Goal: Task Accomplishment & Management: Manage account settings

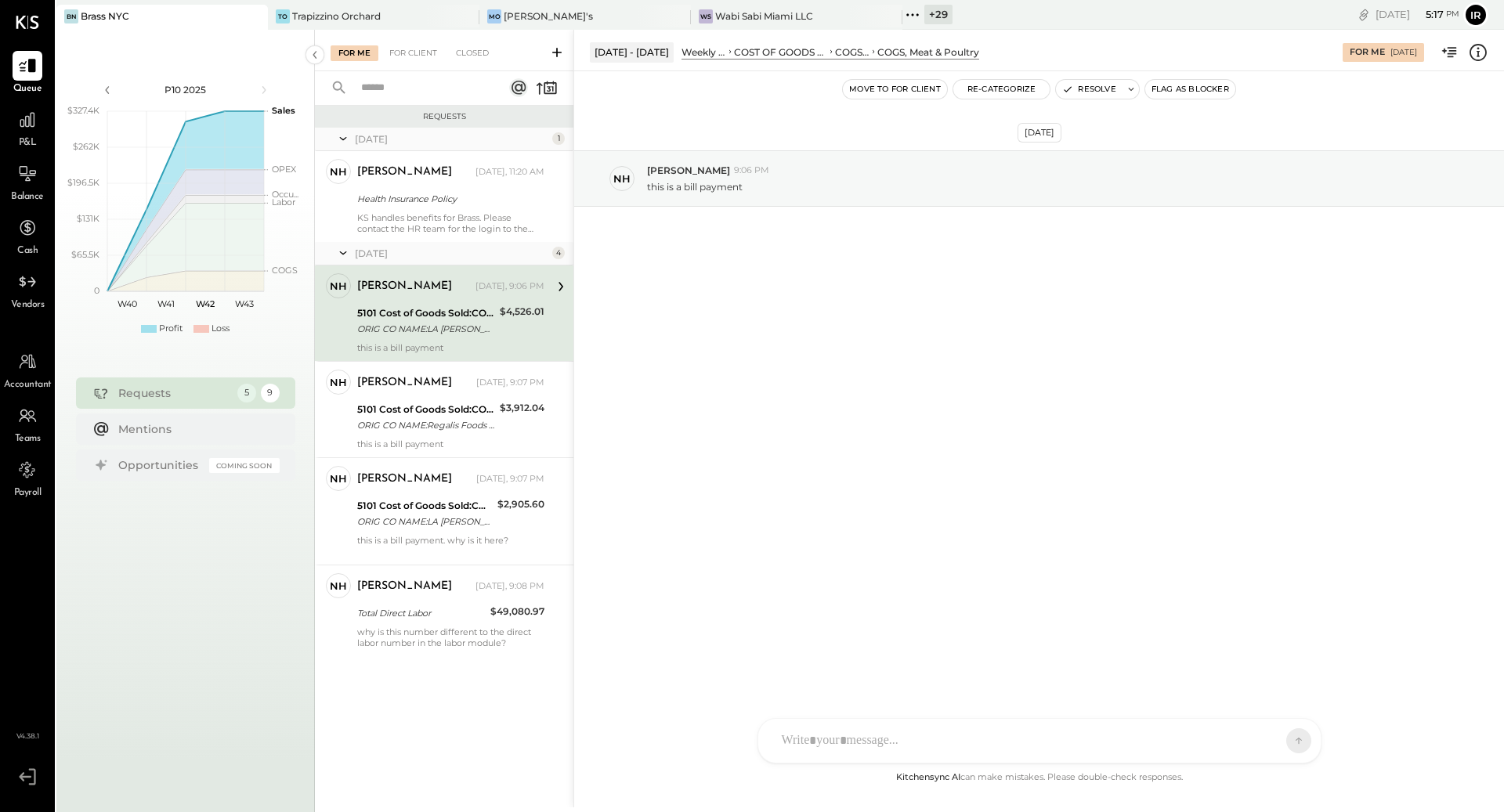
click at [898, 738] on div "ID [PERSON_NAME] Del [PERSON_NAME] [PERSON_NAME] [PERSON_NAME] E [PERSON_NAME] …" at bounding box center [1040, 741] width 564 height 45
click at [896, 668] on span "[PERSON_NAME]" at bounding box center [908, 669] width 123 height 15
click at [1291, 738] on icon at bounding box center [1286, 740] width 14 height 16
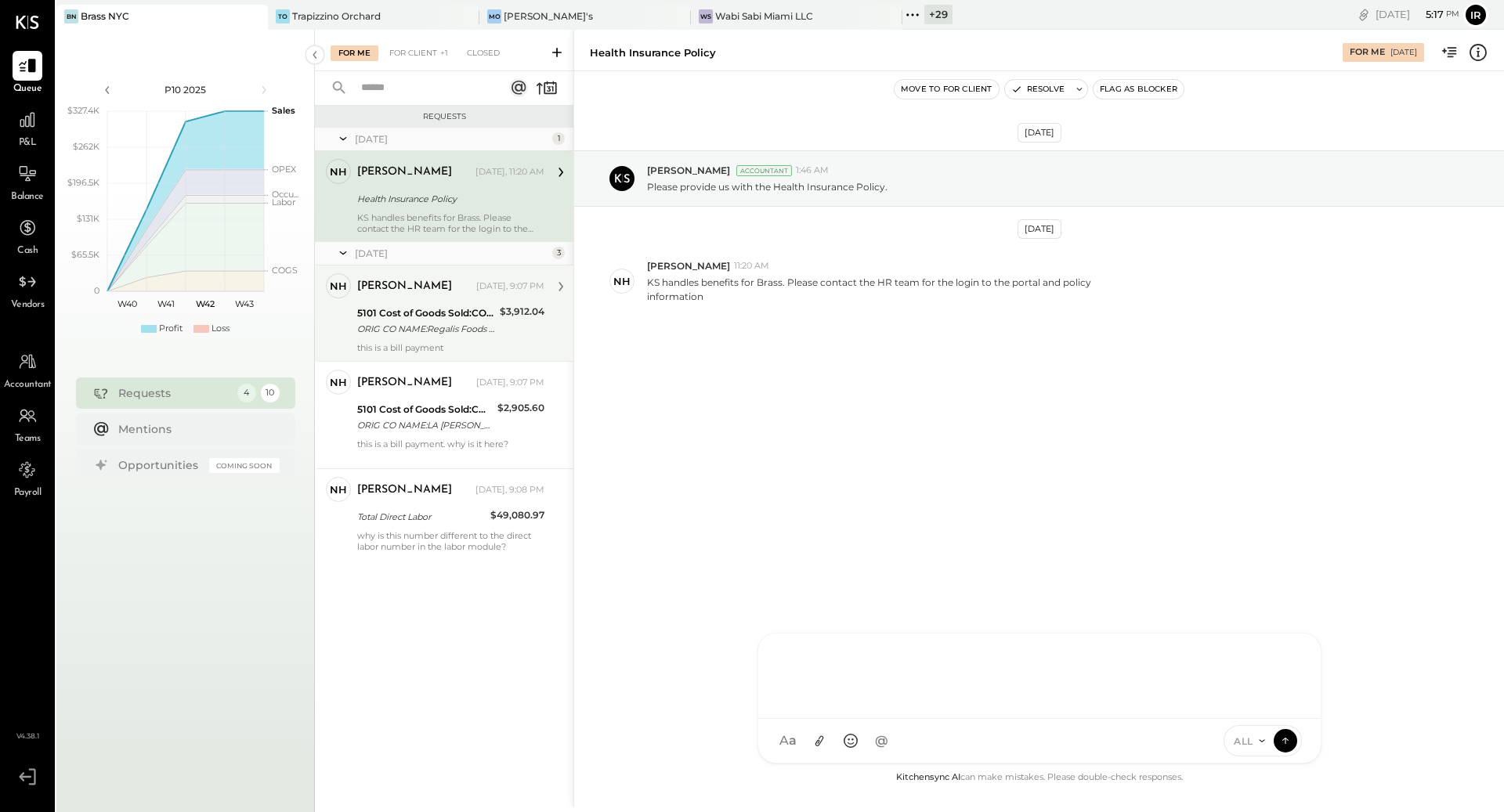
click at [417, 329] on div "ORIG CO NAME:Regalis Foods ORIG ID:ACHD486019 DESC DATE:251010 CO ENTRY DESCR:M…" at bounding box center [426, 329] width 138 height 16
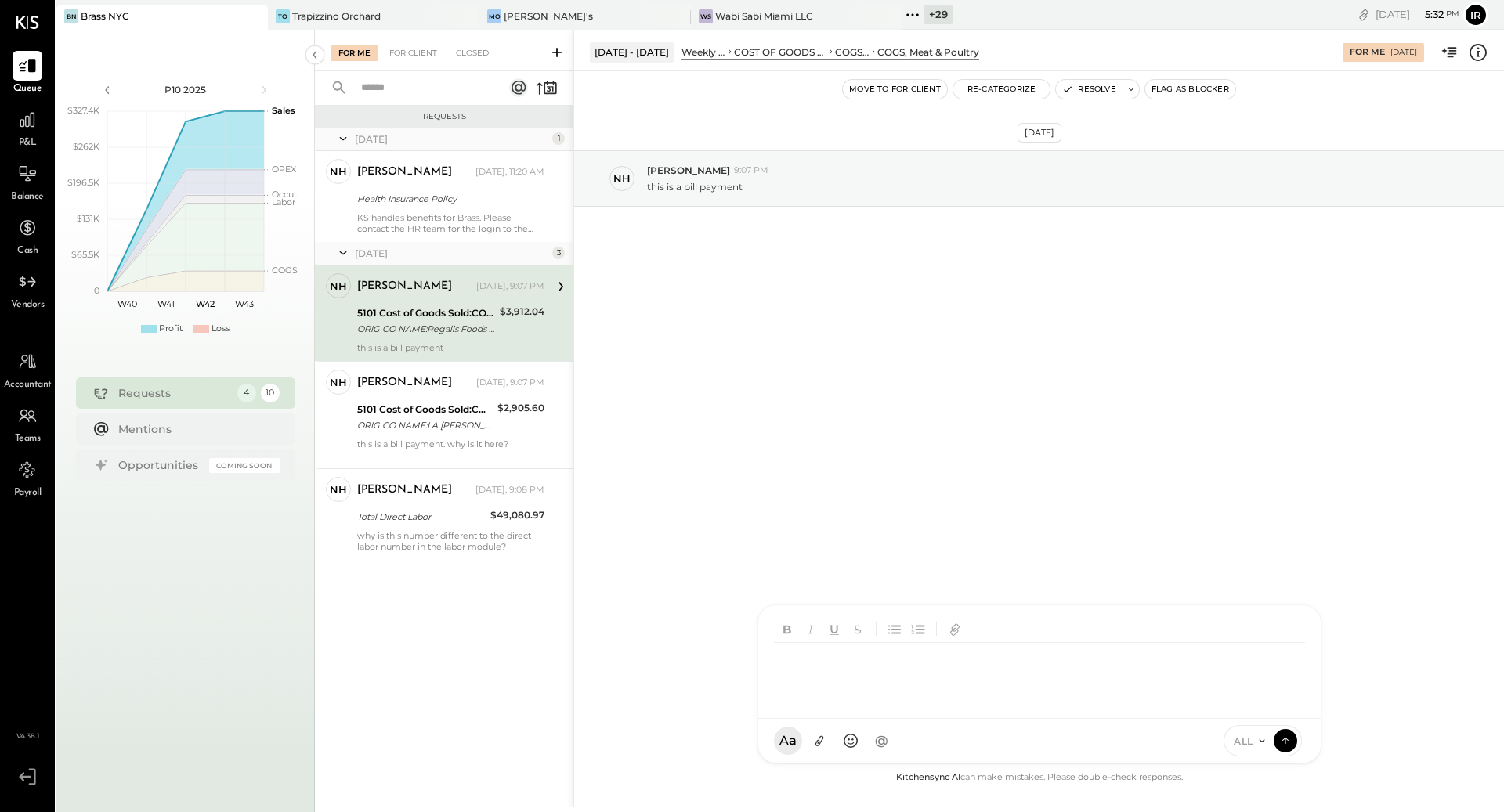
click at [862, 745] on div "ID [PERSON_NAME] Del [PERSON_NAME] [PERSON_NAME] [PERSON_NAME] E [PERSON_NAME] …" at bounding box center [1040, 684] width 564 height 159
click at [1291, 735] on icon at bounding box center [1286, 740] width 14 height 16
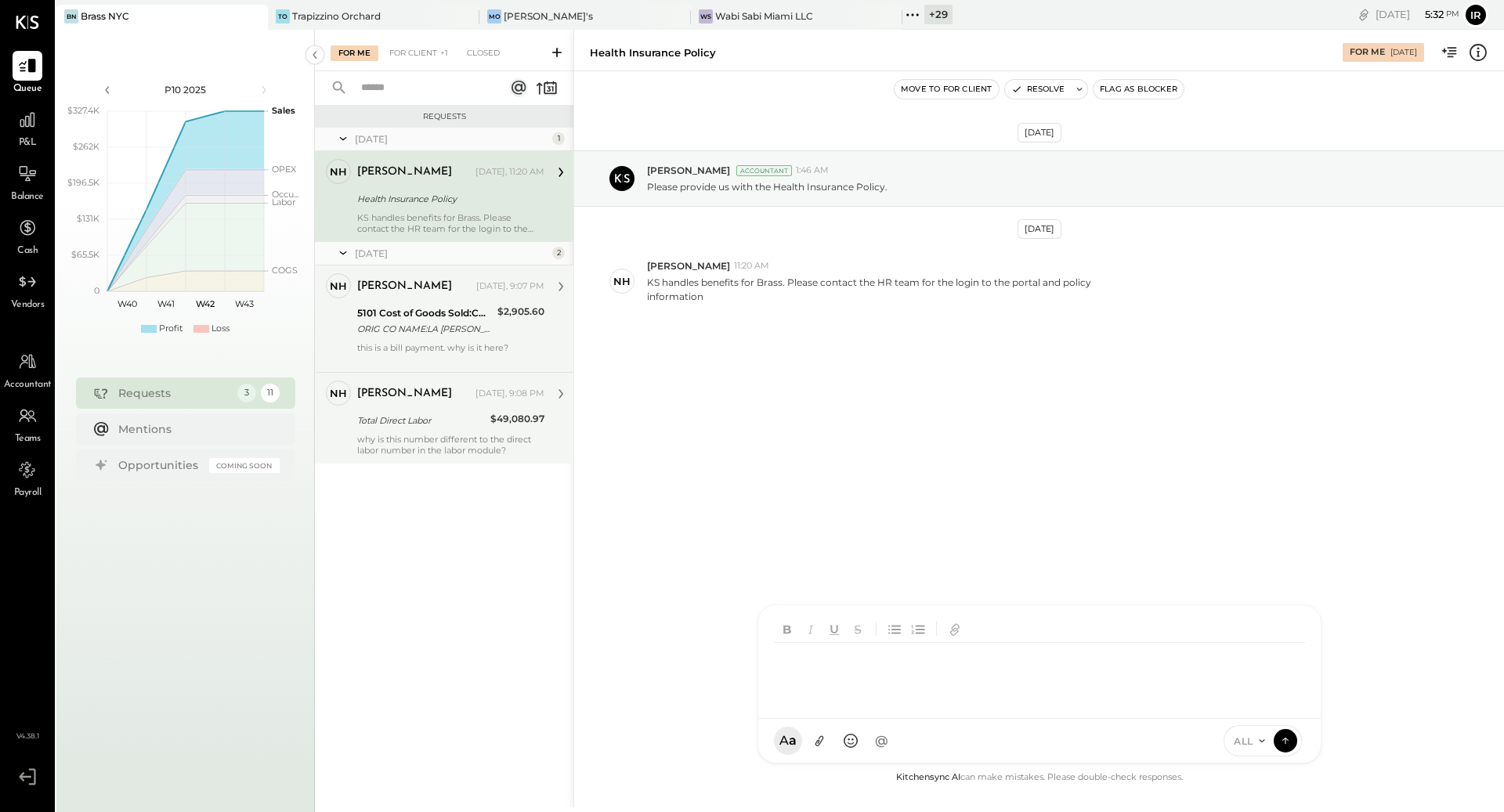
click at [460, 416] on div "Total Direct Labor" at bounding box center [422, 421] width 129 height 16
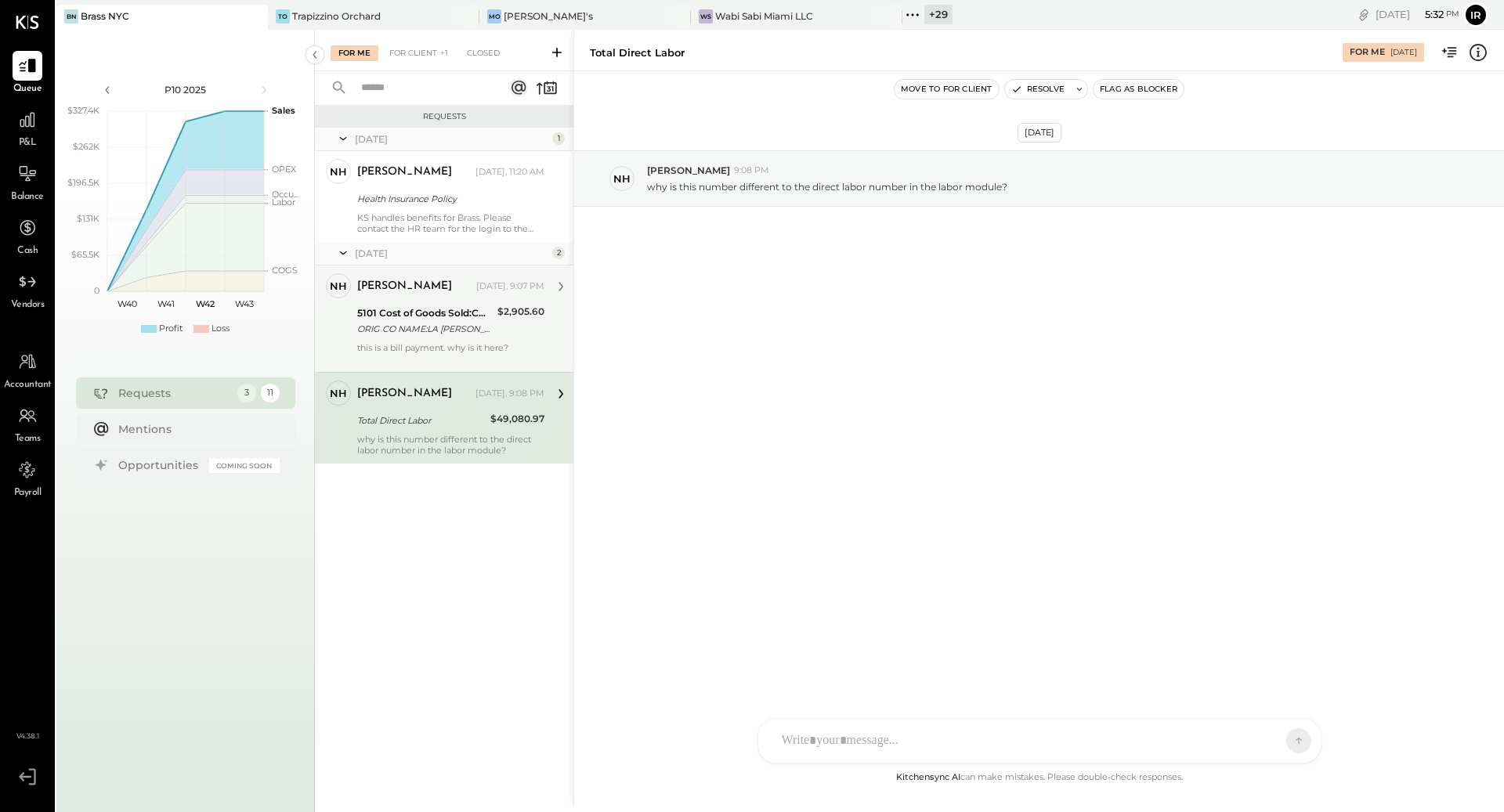
click at [434, 335] on div "ORIG CO NAME:LA [PERSON_NAME] MEATS, ORIG ID:9200502236 DESC DATE:250" at bounding box center [425, 329] width 136 height 16
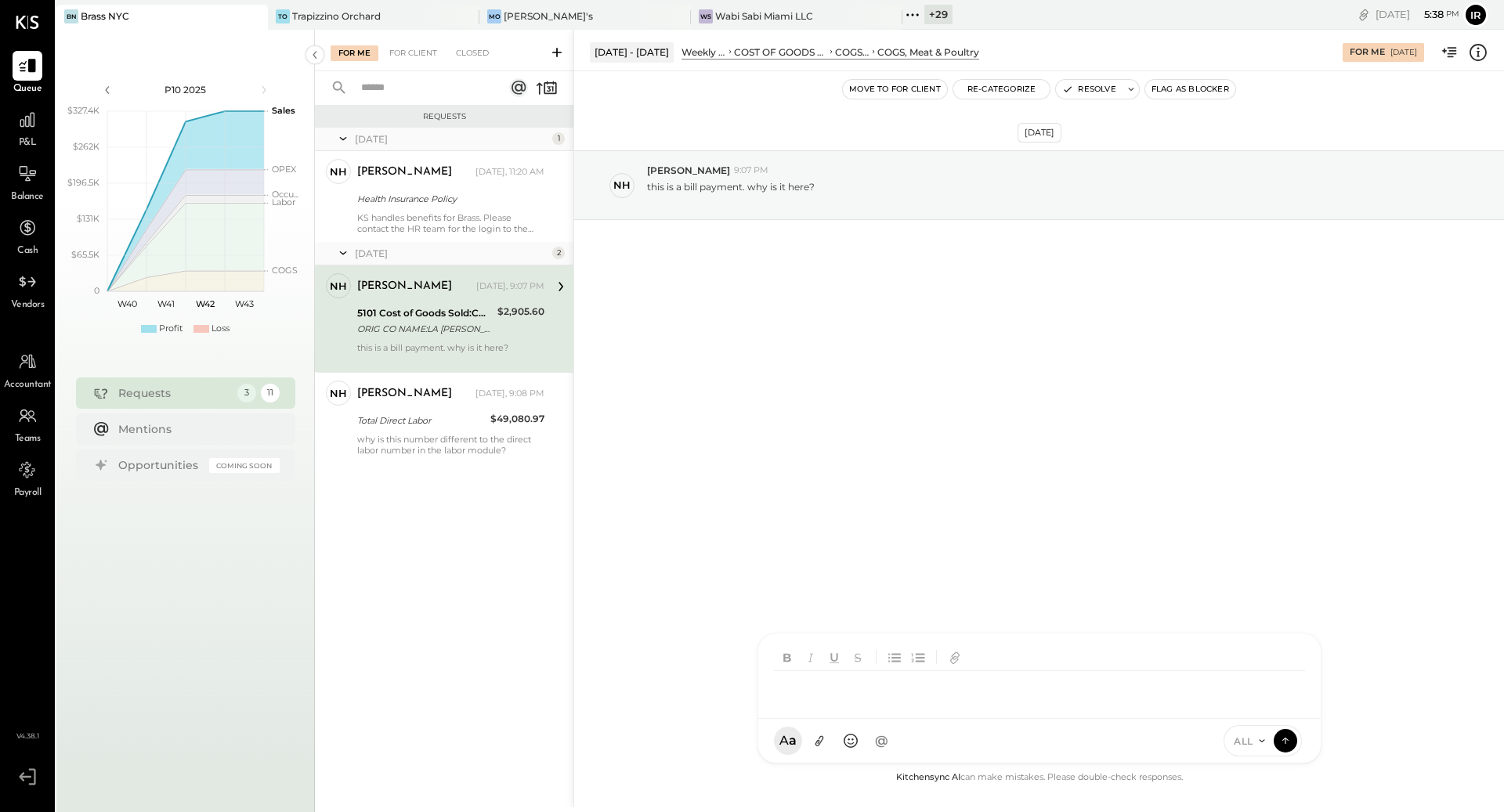
click at [920, 745] on div "ID [PERSON_NAME] Del [PERSON_NAME] [PERSON_NAME] [PERSON_NAME] E [PERSON_NAME] …" at bounding box center [1040, 698] width 564 height 130
click at [1279, 746] on icon at bounding box center [1286, 740] width 14 height 16
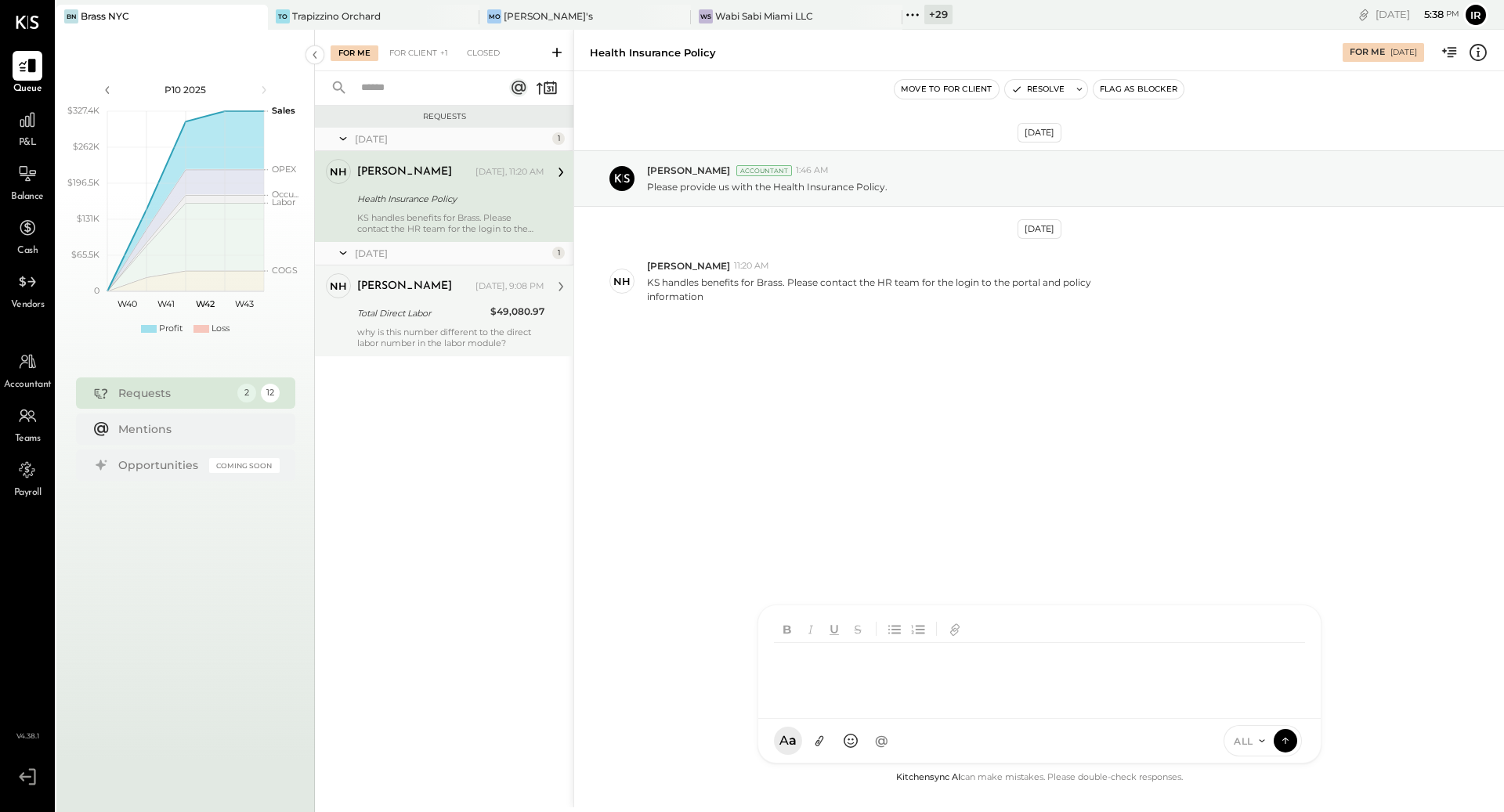
click at [402, 287] on div "[PERSON_NAME]" at bounding box center [404, 286] width 95 height 16
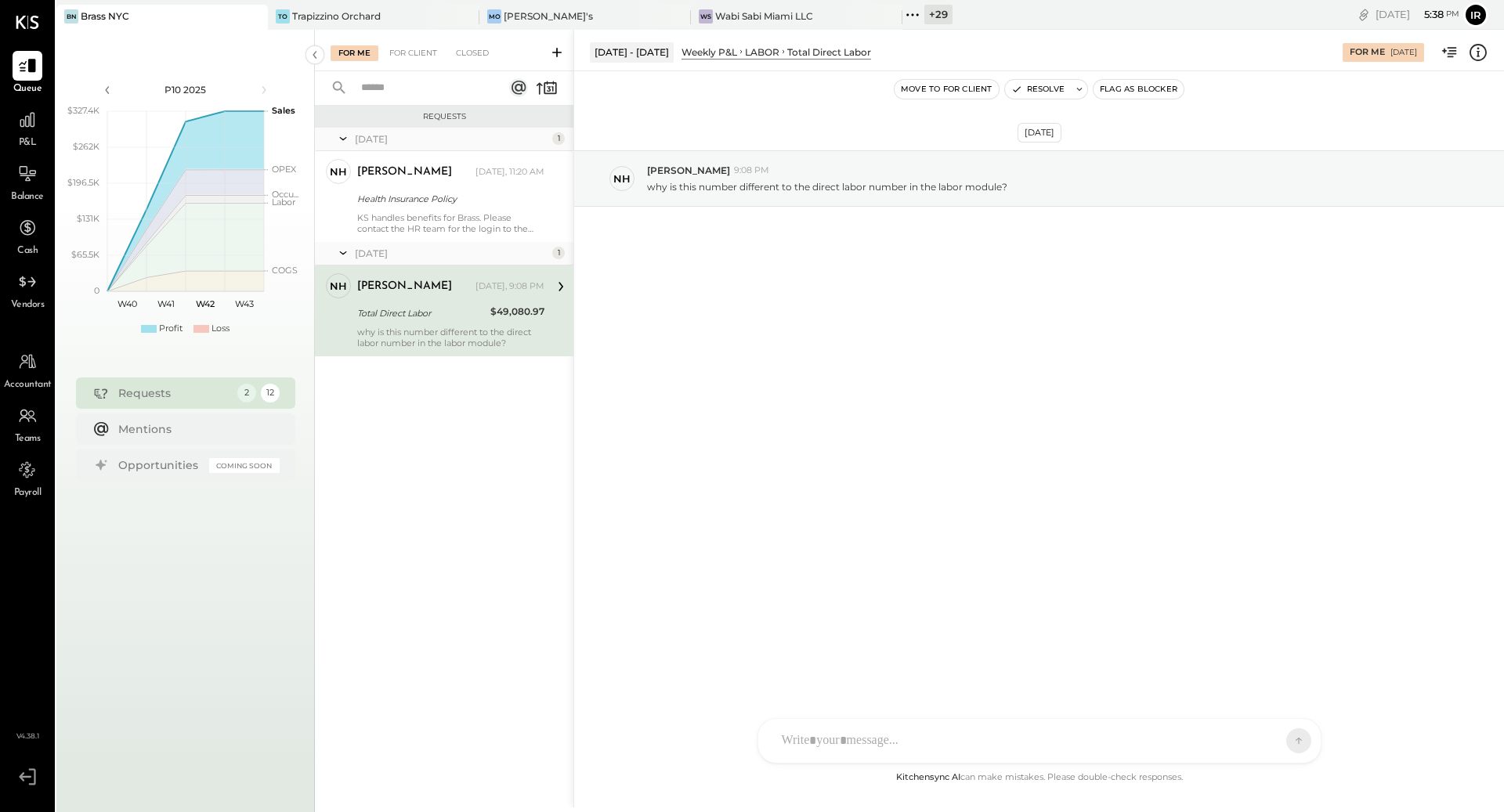
click at [791, 734] on div at bounding box center [1026, 740] width 504 height 34
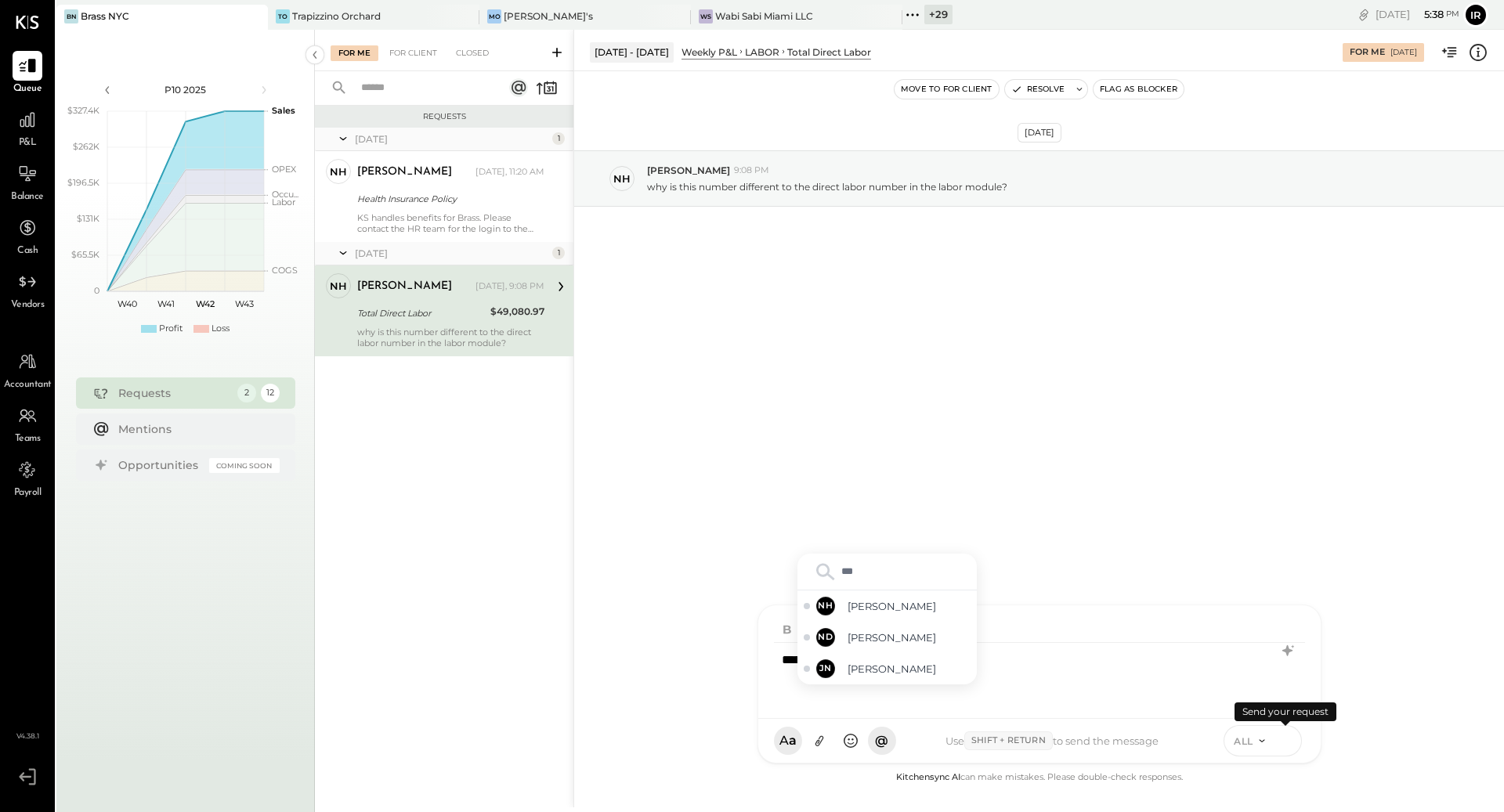
type input "****"
drag, startPoint x: 914, startPoint y: 681, endPoint x: 913, endPoint y: 671, distance: 10.0
click at [913, 680] on div "NH [PERSON_NAME]" at bounding box center [887, 668] width 179 height 31
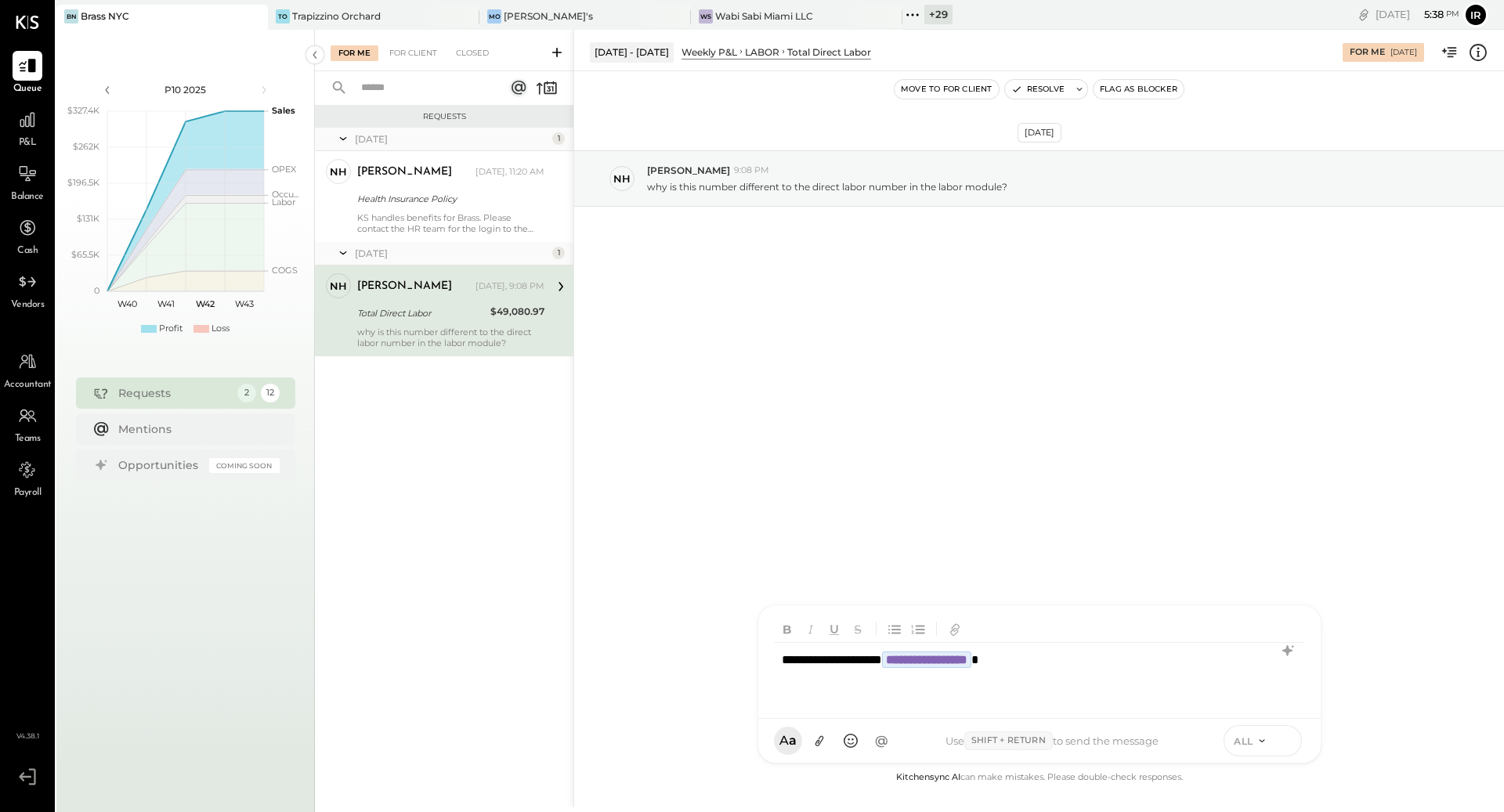
click at [1289, 742] on icon at bounding box center [1286, 740] width 14 height 16
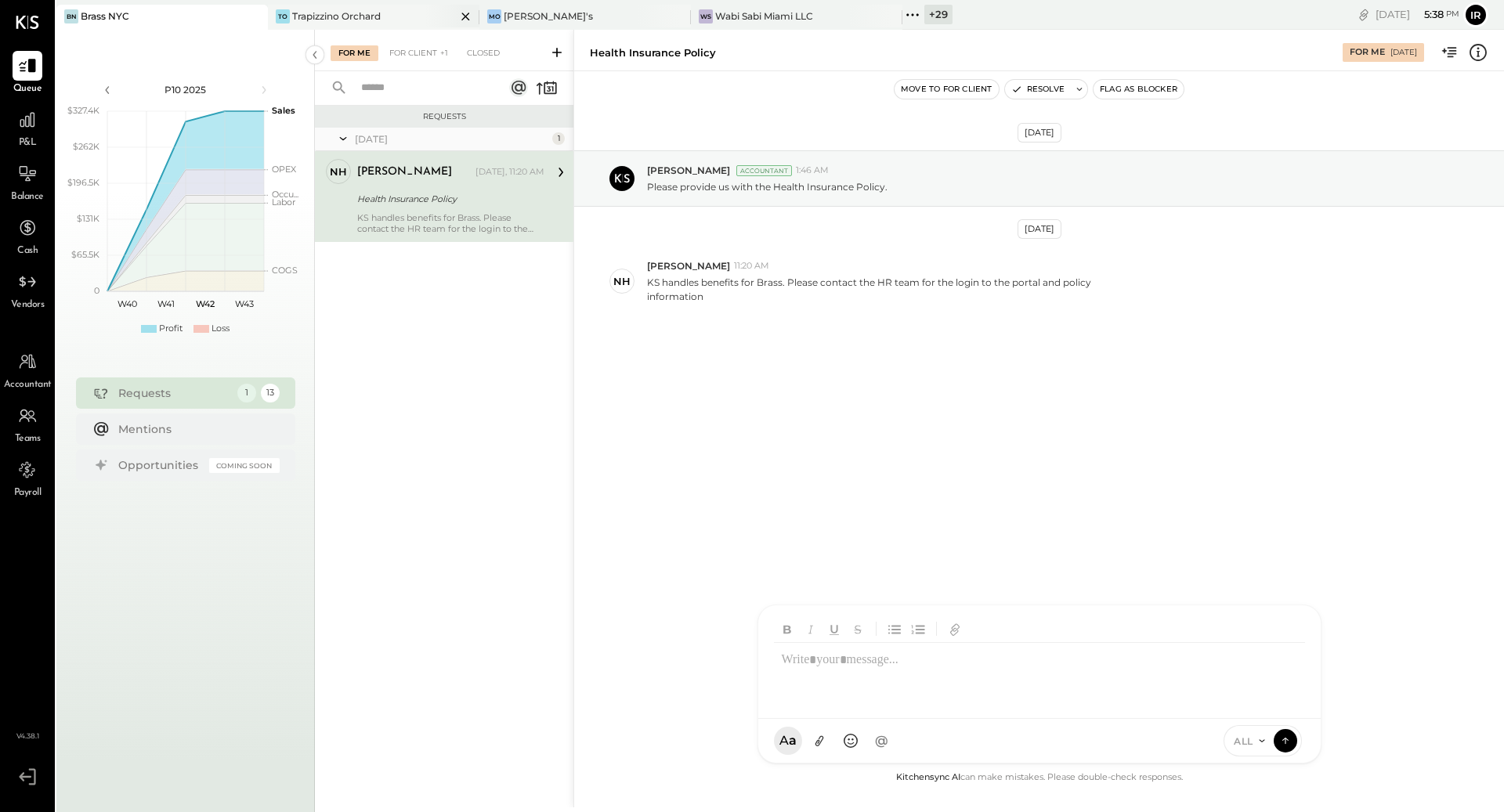
click at [346, 18] on div "Trapizzino Orchard" at bounding box center [336, 16] width 89 height 13
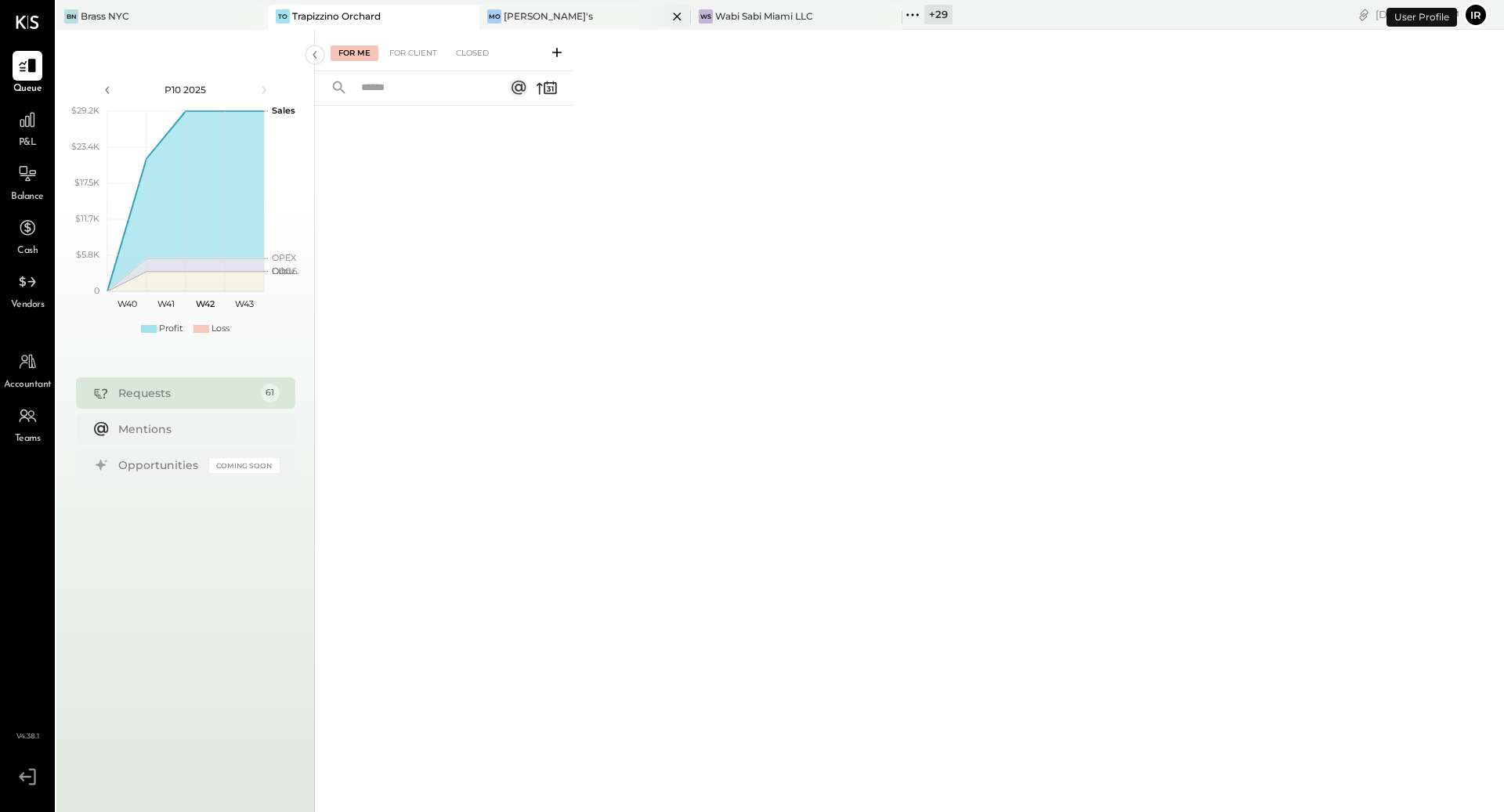
click at [533, 12] on div "[PERSON_NAME]'s" at bounding box center [548, 16] width 90 height 13
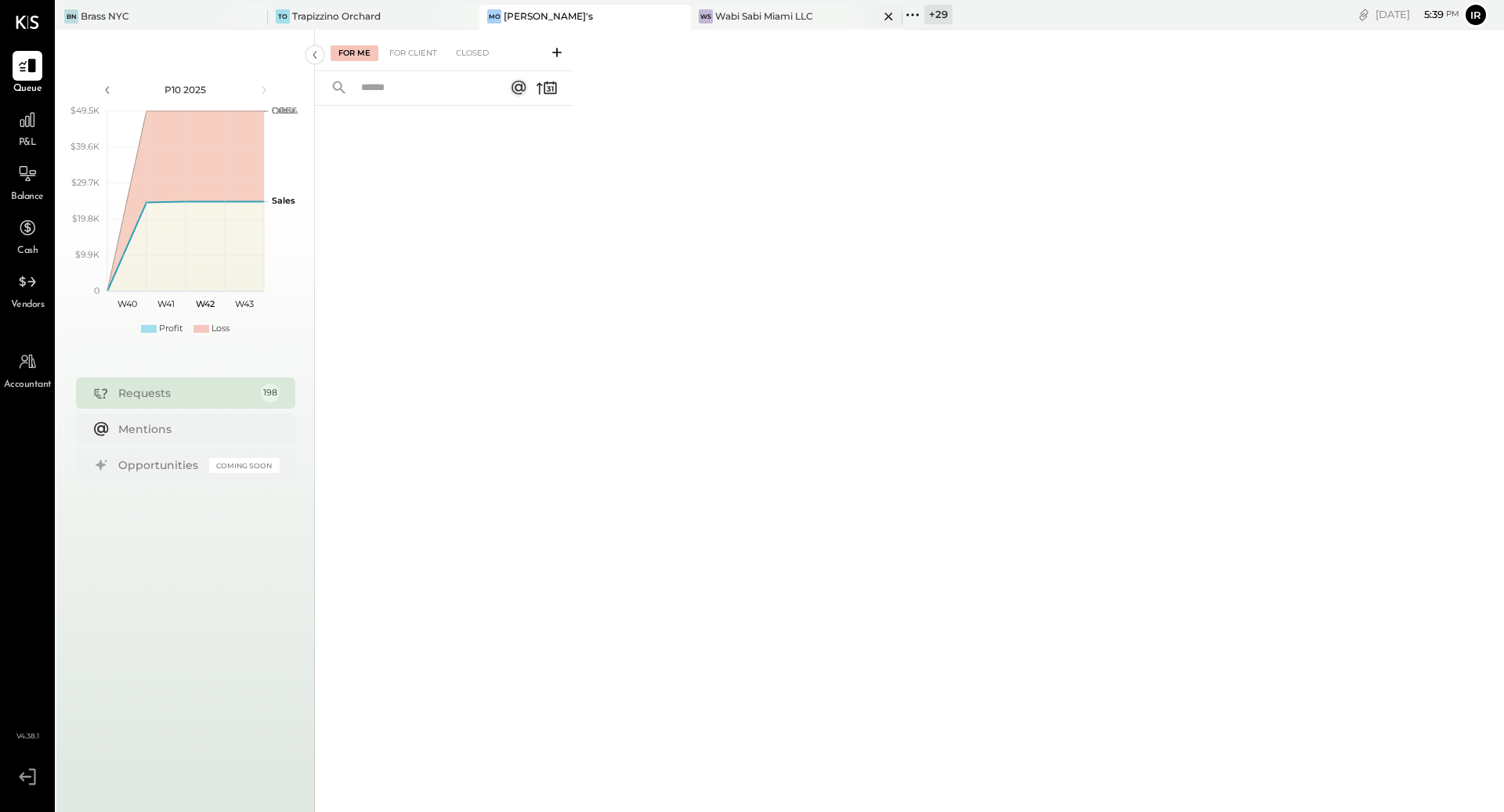
click at [723, 13] on div "Wabi Sabi Miami LLC" at bounding box center [764, 16] width 98 height 13
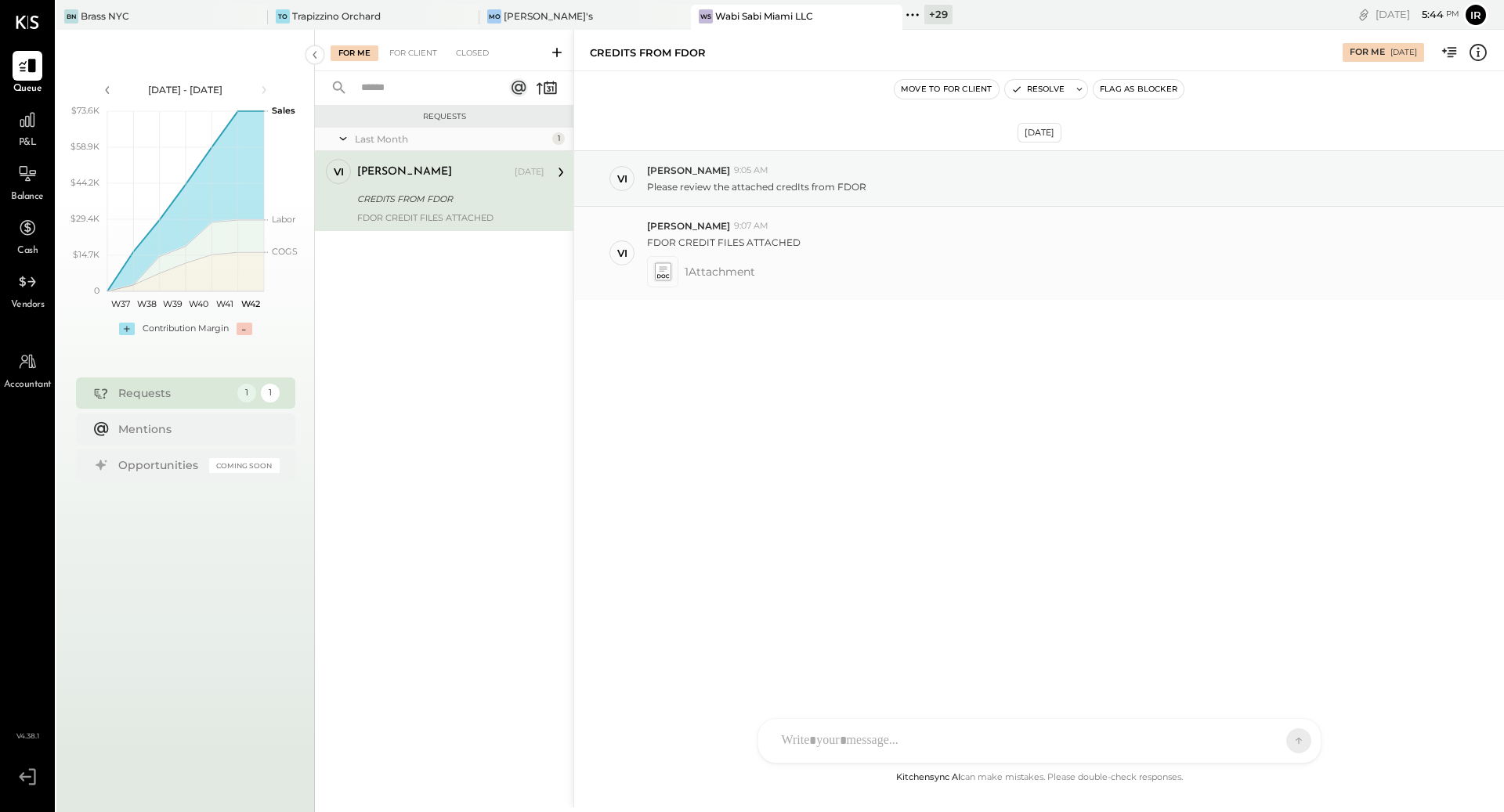
click at [696, 261] on span "1 Attachment" at bounding box center [720, 271] width 70 height 31
click at [661, 274] on icon at bounding box center [662, 272] width 17 height 18
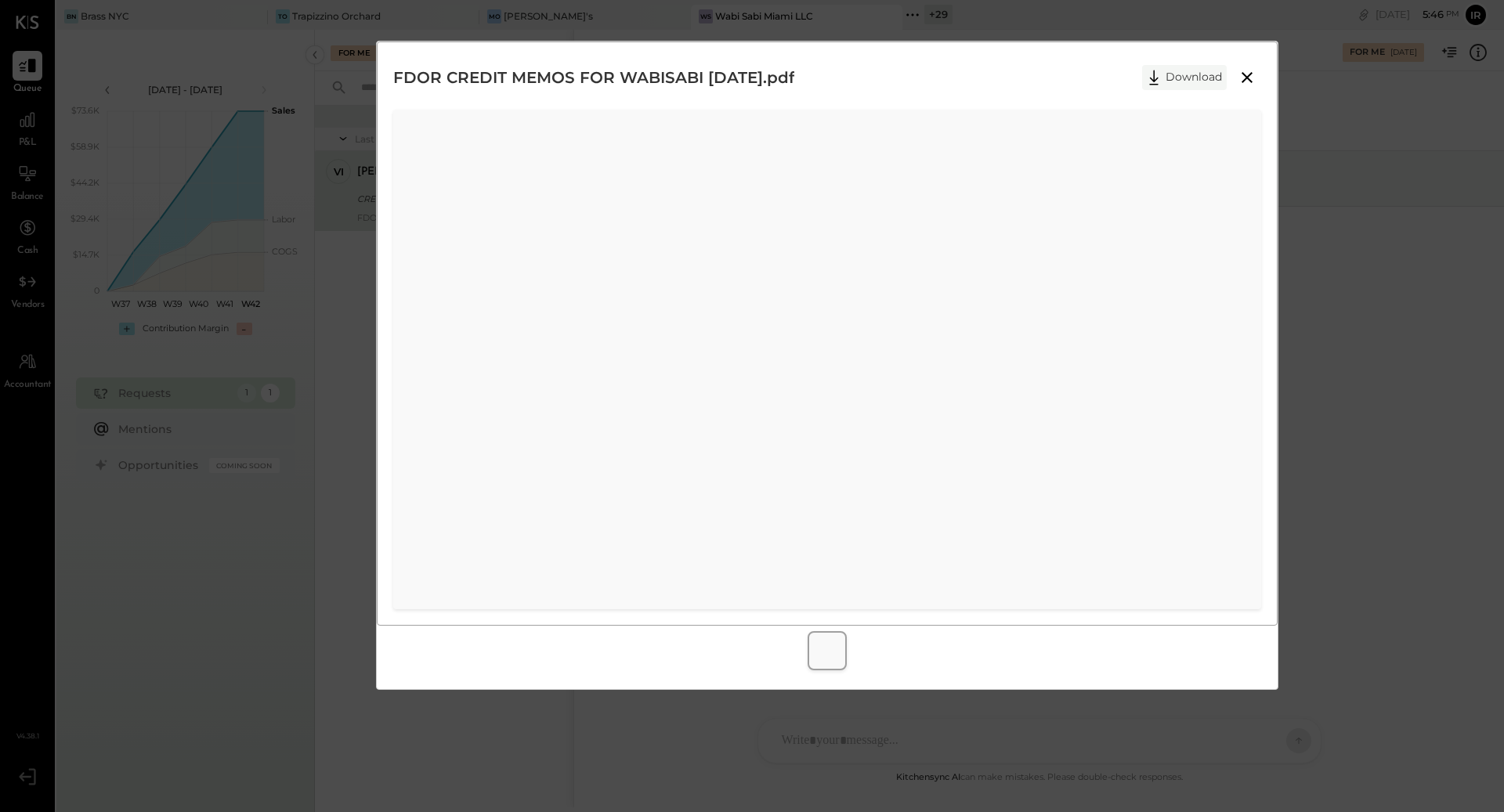
click at [1165, 76] on icon at bounding box center [1154, 78] width 23 height 23
click at [1251, 70] on icon at bounding box center [1247, 77] width 18 height 18
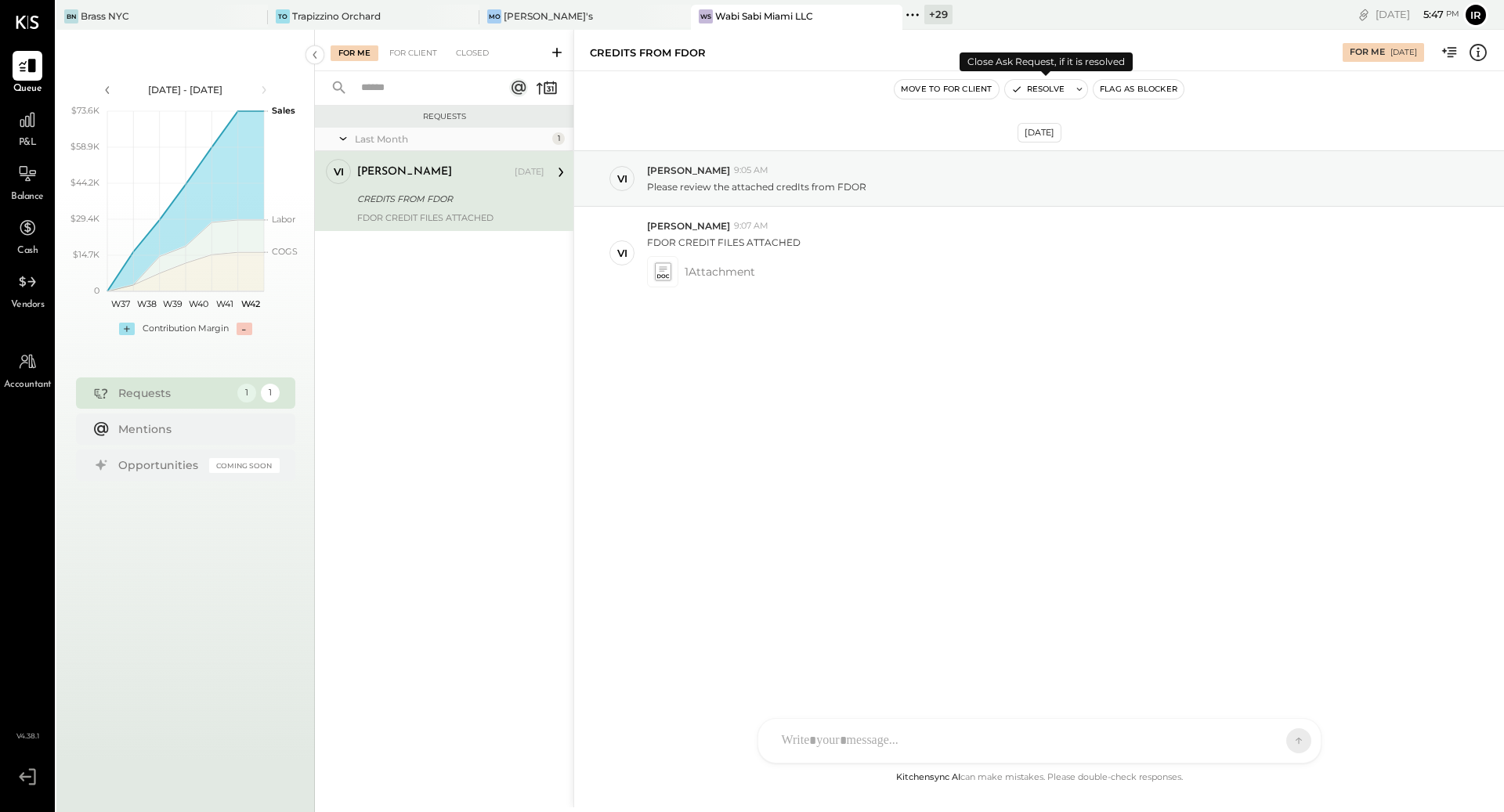
click at [1022, 87] on button "Resolve" at bounding box center [1038, 89] width 66 height 18
